Goal: Task Accomplishment & Management: Manage account settings

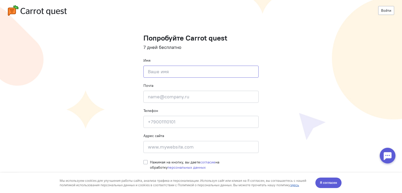
click at [188, 74] on input at bounding box center [201, 72] width 115 height 12
type input "ауцсцуса"
click at [164, 98] on input "email" at bounding box center [201, 97] width 115 height 12
paste input "[EMAIL_ADDRESS][DOMAIN_NAME]"
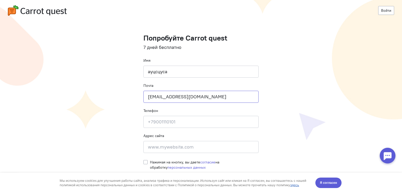
type input "[EMAIL_ADDRESS][DOMAIN_NAME]"
click at [161, 123] on input at bounding box center [201, 122] width 115 height 12
type input "754352532"
click at [159, 150] on input at bounding box center [201, 147] width 115 height 12
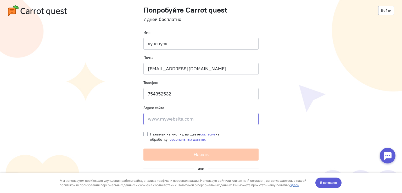
scroll to position [28, 0]
click at [150, 133] on label "Нажимая на кнопку, вы даете согласие на обработку персональных данных" at bounding box center [204, 136] width 109 height 10
click at [145, 133] on input "Нажимая на кнопку, вы даете согласие на обработку персональных данных" at bounding box center [146, 133] width 4 height 5
checkbox input "true"
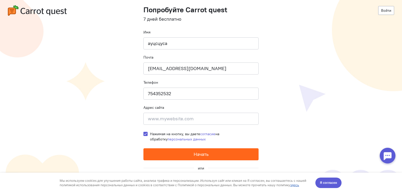
click at [152, 152] on button "Начать" at bounding box center [201, 154] width 115 height 12
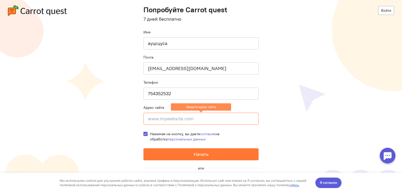
click at [154, 124] on input at bounding box center [201, 119] width 115 height 12
type input "ц"
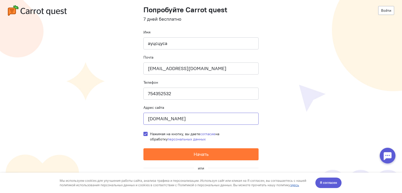
type input "[DOMAIN_NAME]"
click at [144, 148] on button "Начать" at bounding box center [201, 154] width 115 height 12
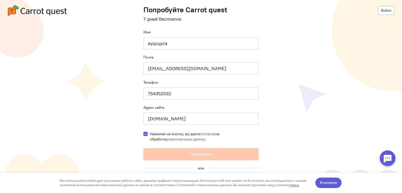
scroll to position [0, 0]
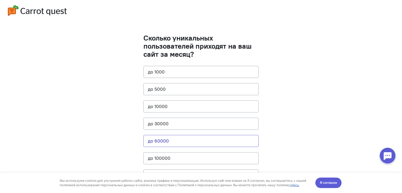
click at [162, 141] on button "до 60000" at bounding box center [201, 141] width 115 height 12
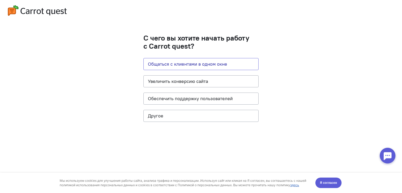
click at [181, 66] on button "Общаться с клиентами в одном окне" at bounding box center [201, 64] width 115 height 12
click at [323, 185] on span "Я согласен" at bounding box center [328, 182] width 17 height 5
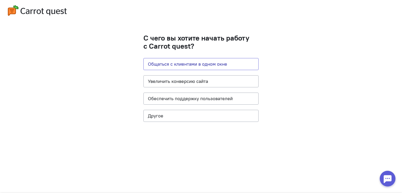
click at [189, 63] on button "Общаться с клиентами в одном окне" at bounding box center [201, 64] width 115 height 12
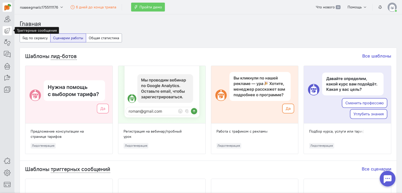
click at [7, 34] on icon at bounding box center [7, 30] width 7 height 6
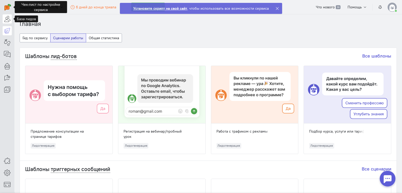
click at [8, 16] on icon at bounding box center [7, 19] width 7 height 6
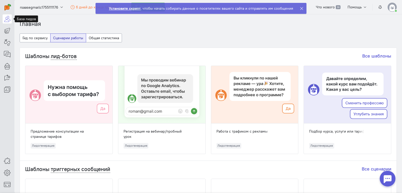
scroll to position [105, 0]
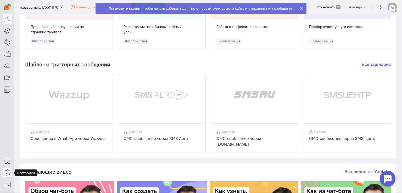
click at [5, 175] on icon at bounding box center [7, 173] width 7 height 6
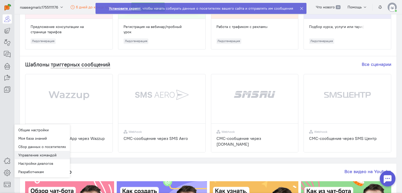
drag, startPoint x: 35, startPoint y: 156, endPoint x: 37, endPoint y: 155, distance: 2.7
click at [35, 156] on link "Управление командой" at bounding box center [42, 155] width 56 height 8
click at [35, 156] on div "Шаблоны триггерных сообщений Все сценарии Webhook Cообщение в WhatsApp через Wa…" at bounding box center [208, 107] width 377 height 102
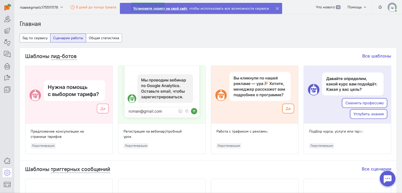
click at [391, 10] on img at bounding box center [392, 7] width 9 height 9
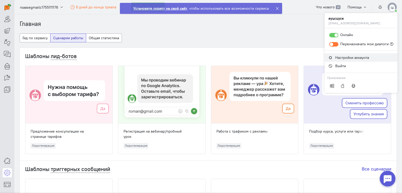
click at [342, 55] on link "Настройки аккаунта" at bounding box center [361, 57] width 73 height 8
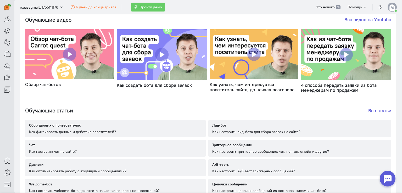
scroll to position [298, 0]
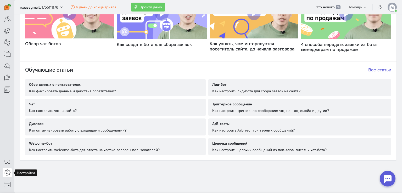
click at [4, 176] on icon at bounding box center [7, 173] width 7 height 6
click at [8, 175] on icon at bounding box center [7, 173] width 7 height 6
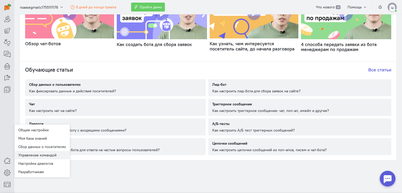
click at [22, 156] on link "Управление командой" at bounding box center [42, 155] width 56 height 8
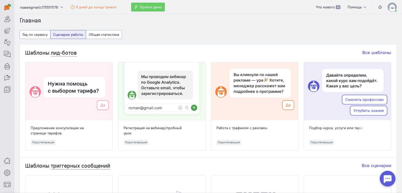
scroll to position [0, 0]
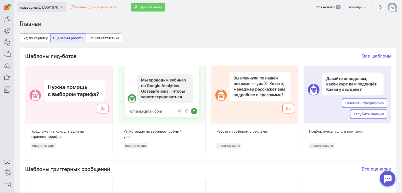
click at [33, 6] on span "rsaasegmailc1755111176" at bounding box center [39, 7] width 38 height 5
click at [6, 187] on icon at bounding box center [7, 184] width 7 height 6
